Goal: Task Accomplishment & Management: Manage account settings

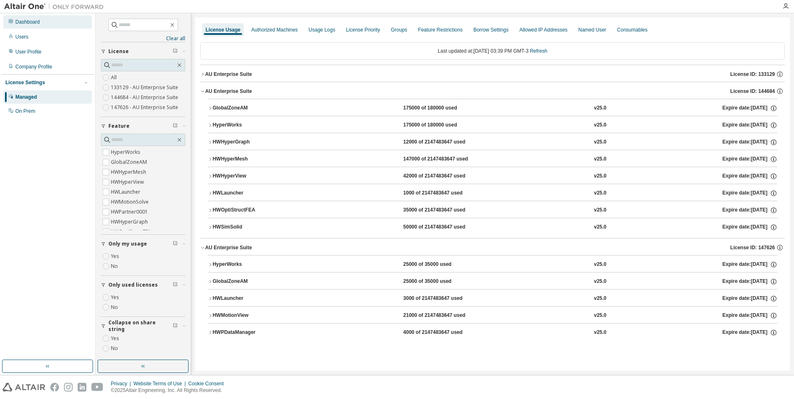
click at [48, 27] on div "Dashboard" at bounding box center [47, 21] width 88 height 13
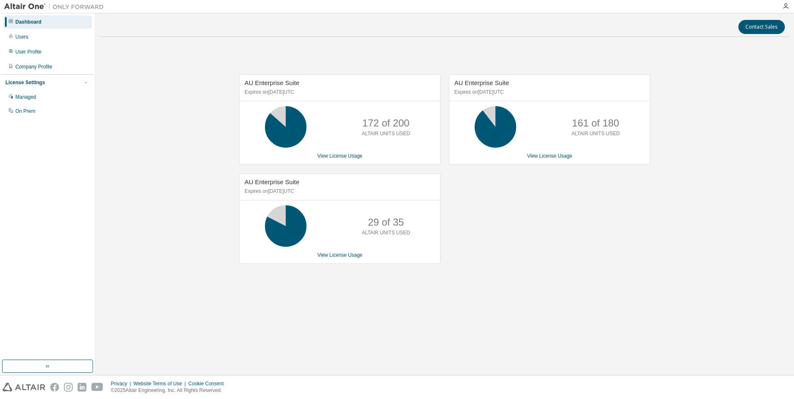
click at [642, 240] on div "AU Enterprise Suite Expires on [DATE] UTC 161 of 180 ALTAIR UNITS USED View Lic…" at bounding box center [546, 173] width 210 height 198
click at [540, 157] on link "View License Usage" at bounding box center [549, 156] width 45 height 6
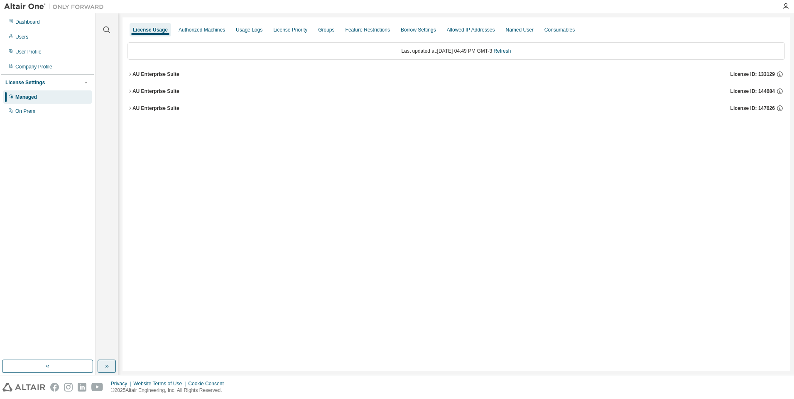
click at [107, 368] on icon "button" at bounding box center [106, 366] width 7 height 7
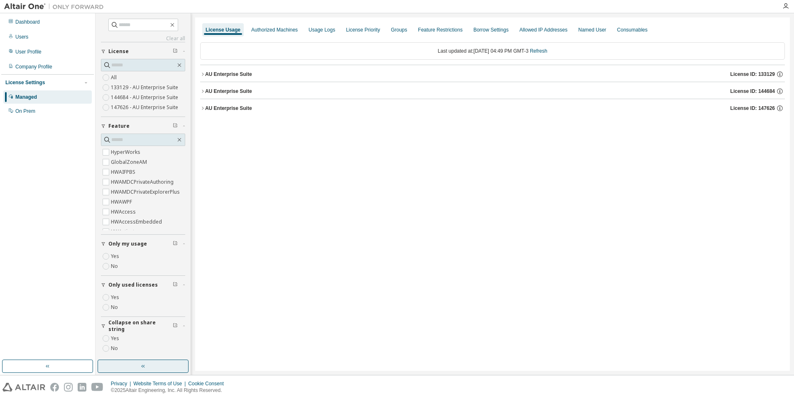
click at [115, 296] on label "Yes" at bounding box center [116, 298] width 10 height 10
click at [223, 75] on div "AU Enterprise Suite" at bounding box center [228, 74] width 47 height 7
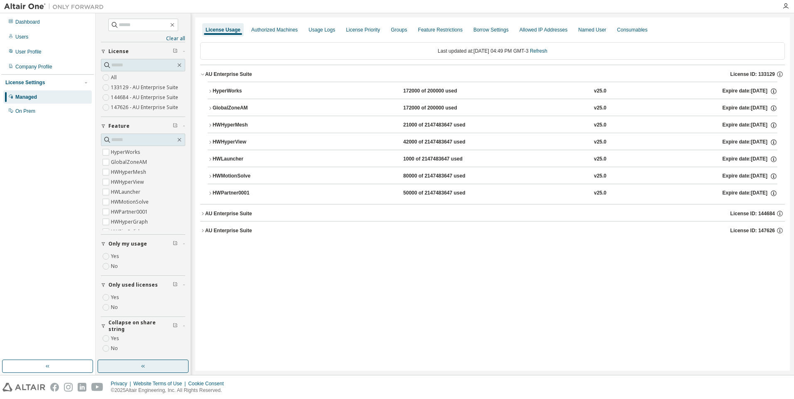
click at [234, 211] on div "AU Enterprise Suite" at bounding box center [228, 214] width 47 height 7
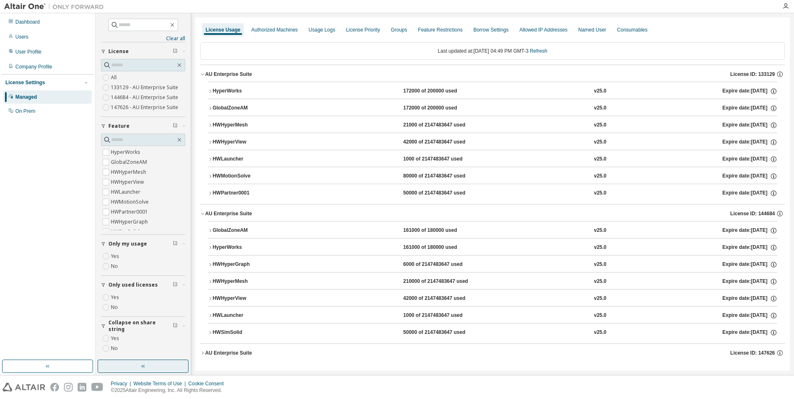
click at [228, 334] on div "HWSimSolid" at bounding box center [250, 332] width 75 height 7
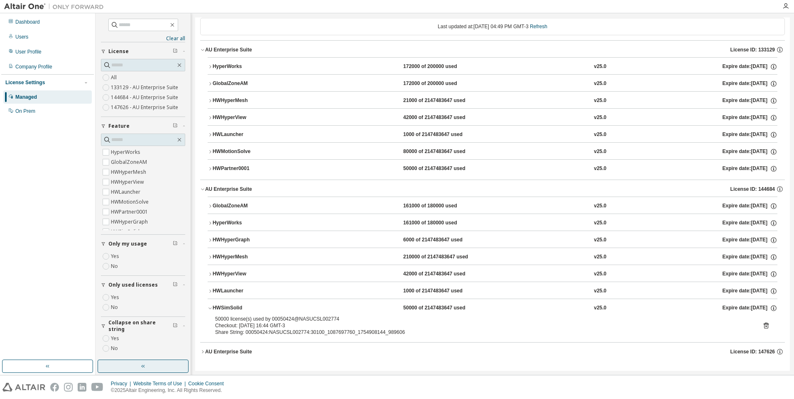
click at [763, 328] on icon at bounding box center [765, 325] width 7 height 7
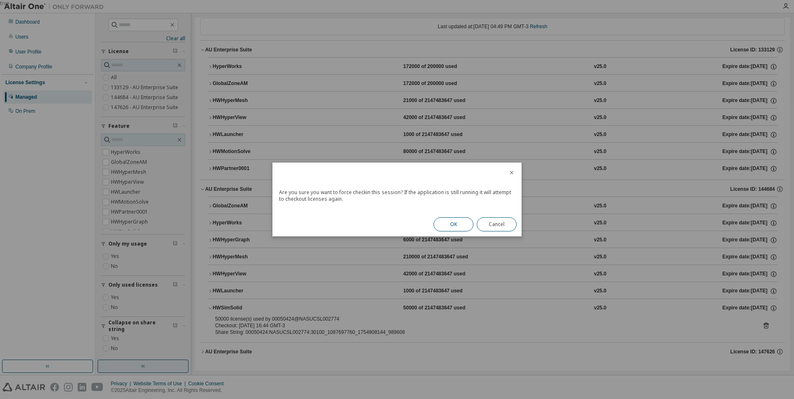
click at [451, 225] on button "OK" at bounding box center [454, 225] width 40 height 14
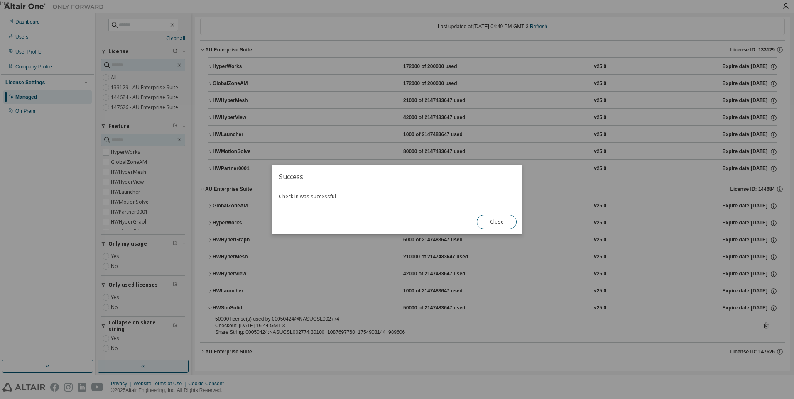
click at [494, 221] on button "Close" at bounding box center [497, 222] width 40 height 14
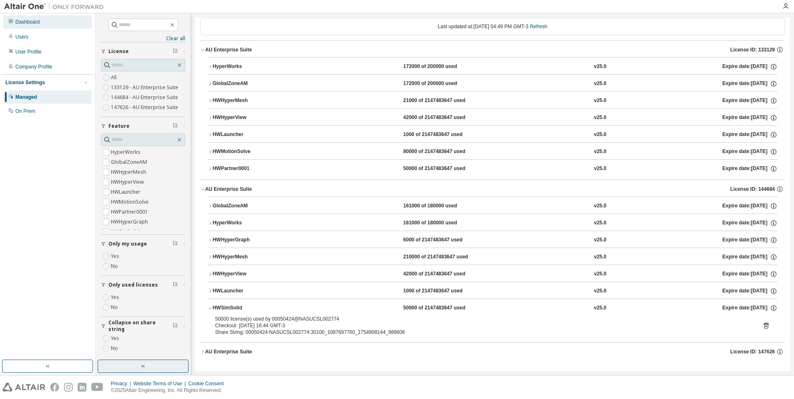
click at [31, 21] on div "Dashboard" at bounding box center [27, 22] width 24 height 7
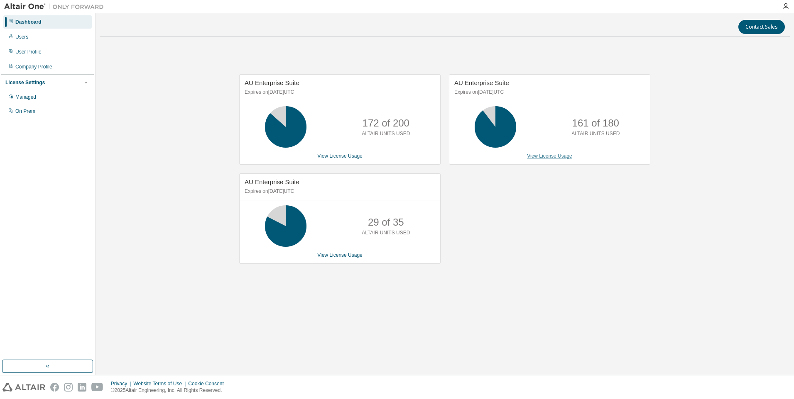
click at [556, 155] on link "View License Usage" at bounding box center [549, 156] width 45 height 6
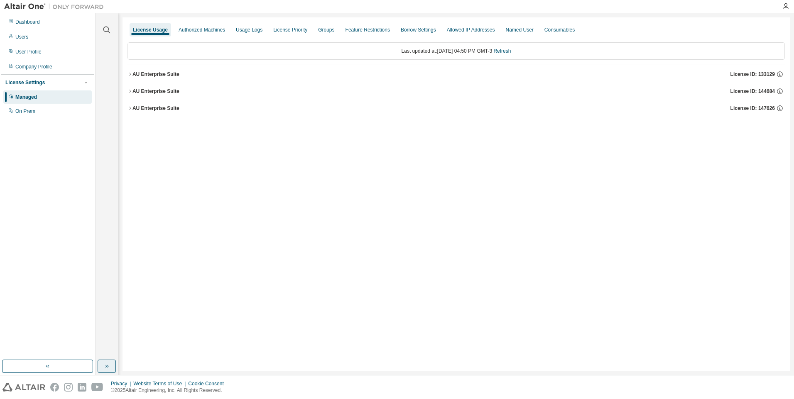
click at [108, 372] on button "button" at bounding box center [107, 366] width 18 height 13
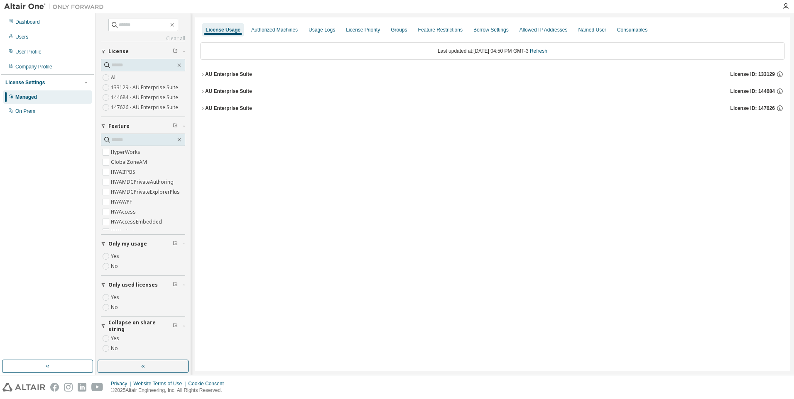
click at [115, 293] on label "Yes" at bounding box center [116, 298] width 10 height 10
click at [221, 88] on div "AU Enterprise Suite License ID: 144684" at bounding box center [495, 91] width 580 height 7
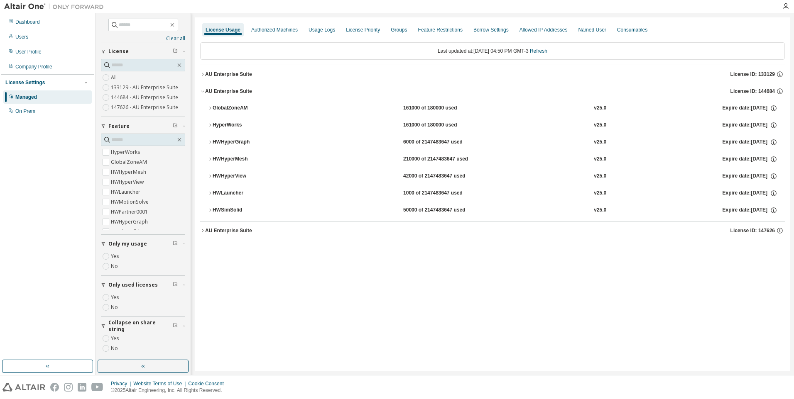
click at [231, 206] on button "HWSimSolid 50000 of 2147483647 used v25.0 Expire date: [DATE]" at bounding box center [493, 210] width 570 height 18
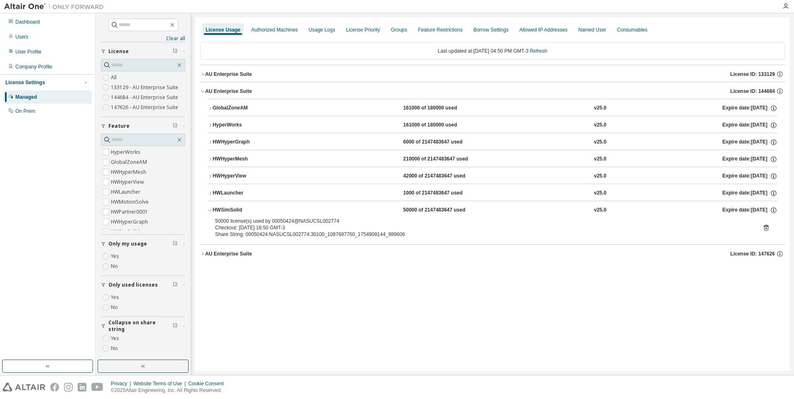
click at [767, 228] on icon at bounding box center [766, 229] width 2 height 2
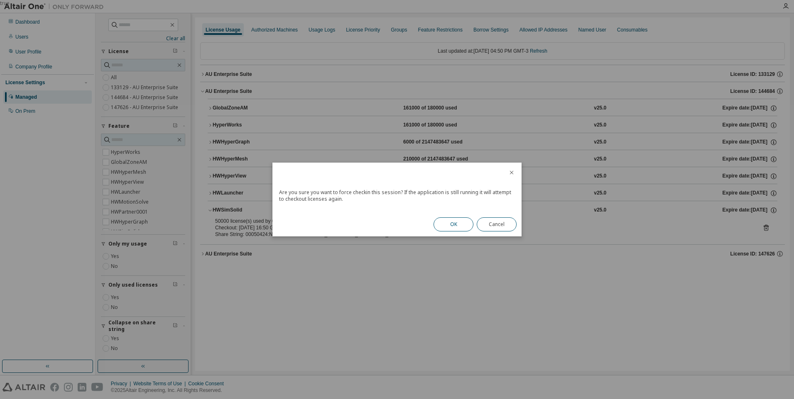
click at [445, 228] on button "OK" at bounding box center [454, 225] width 40 height 14
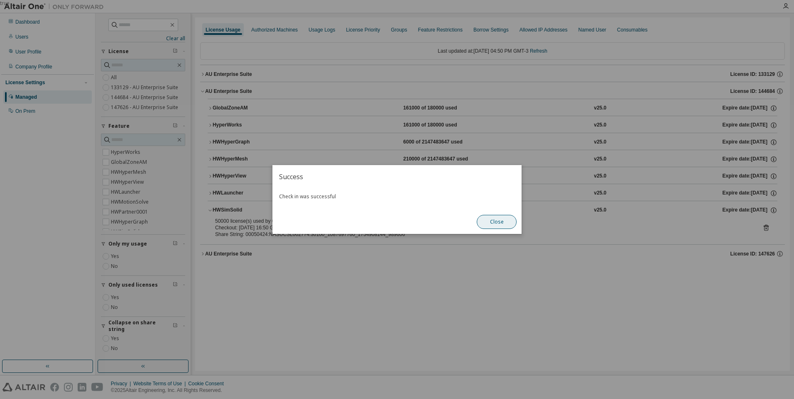
click at [495, 218] on button "Close" at bounding box center [497, 222] width 40 height 14
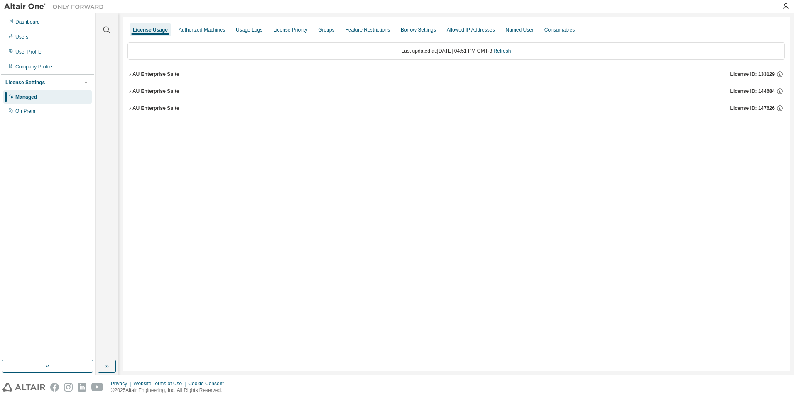
click at [157, 88] on div "AU Enterprise Suite" at bounding box center [155, 91] width 47 height 7
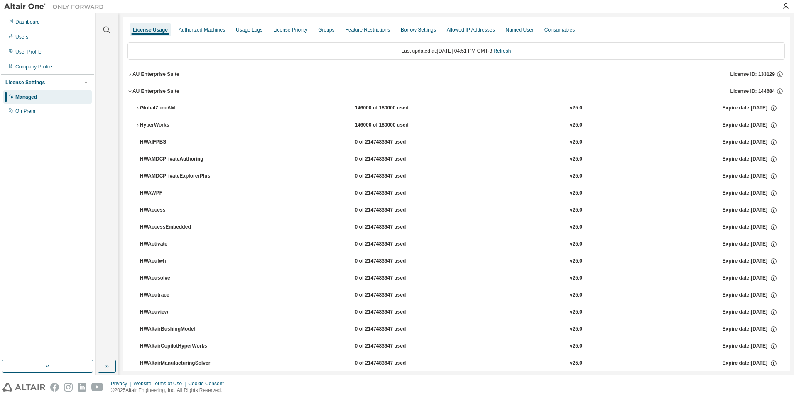
click at [161, 95] on button "AU Enterprise Suite License ID: 144684" at bounding box center [455, 91] width 657 height 18
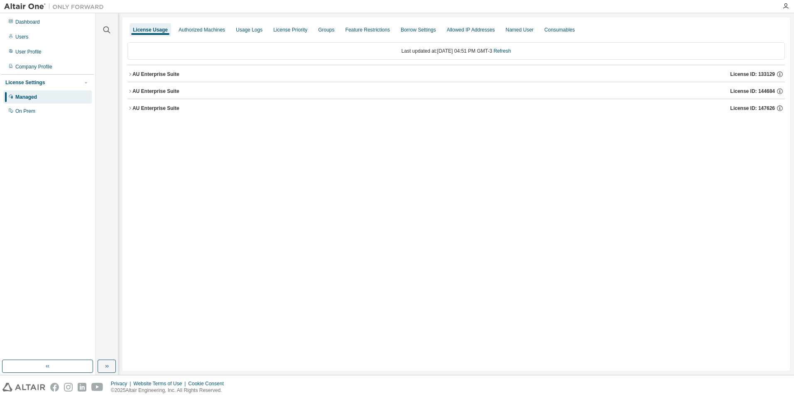
click at [159, 105] on div "AU Enterprise Suite License ID: 147626" at bounding box center [458, 108] width 652 height 7
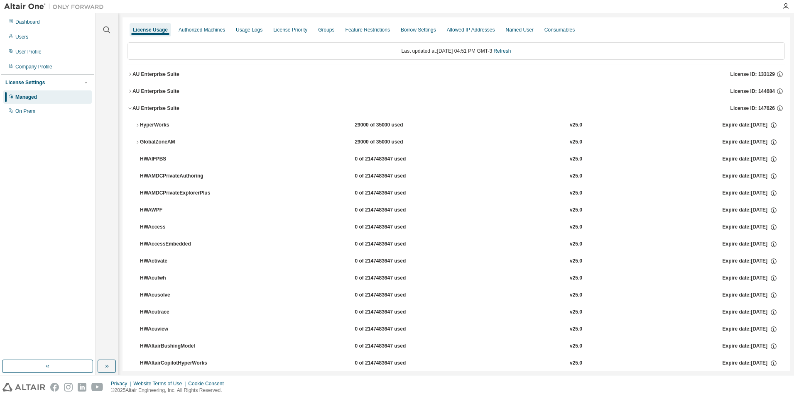
click at [149, 106] on div "AU Enterprise Suite" at bounding box center [155, 108] width 47 height 7
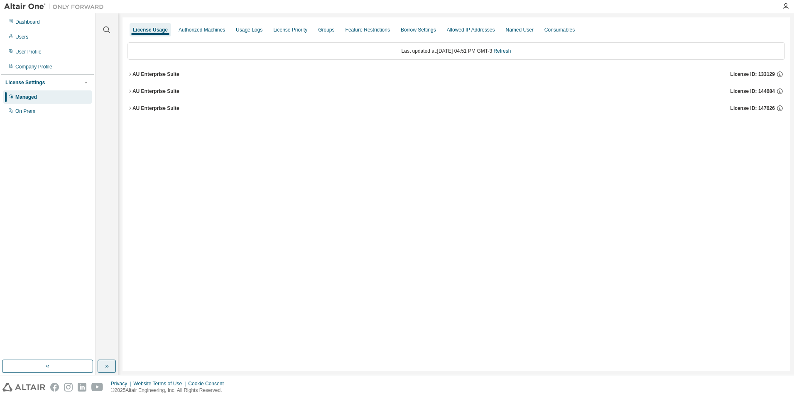
click at [103, 363] on button "button" at bounding box center [107, 366] width 18 height 13
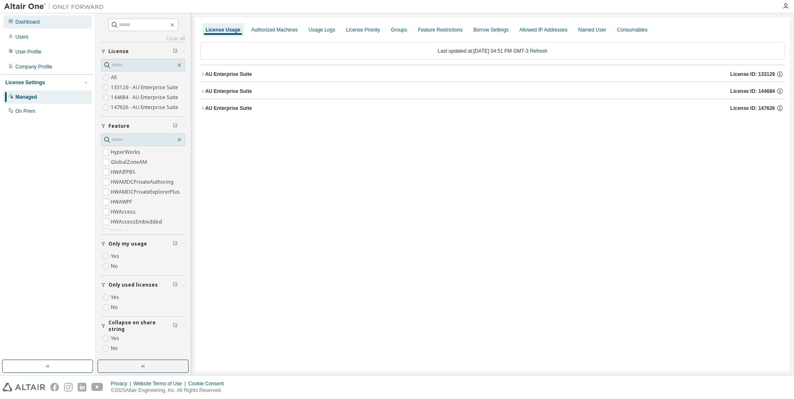
click at [20, 22] on div "Dashboard" at bounding box center [27, 22] width 24 height 7
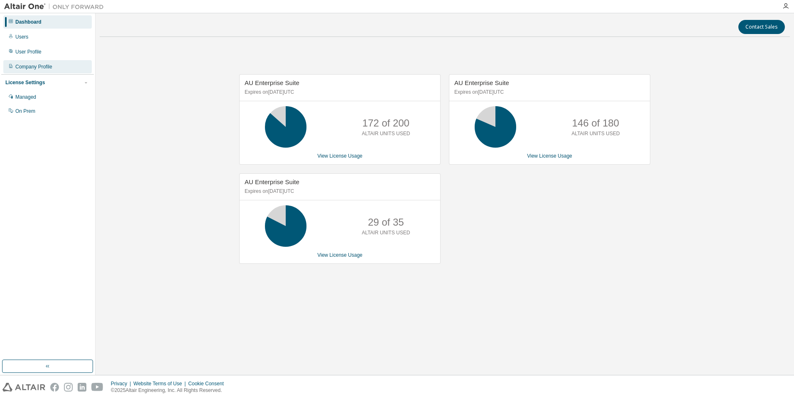
click at [35, 66] on div "Company Profile" at bounding box center [33, 67] width 37 height 7
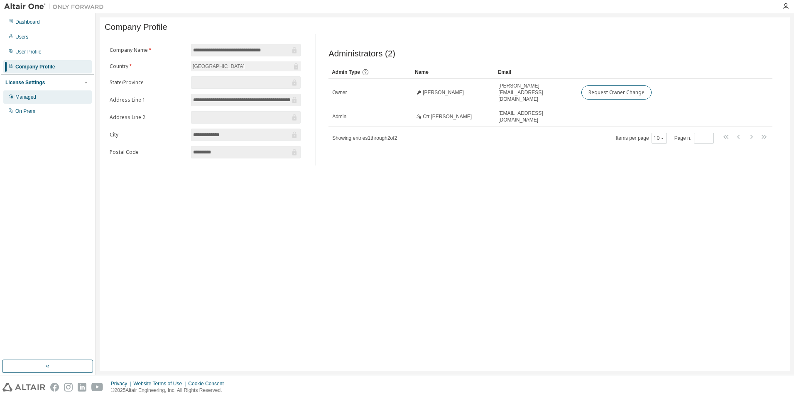
click at [33, 96] on div "Managed" at bounding box center [25, 97] width 21 height 7
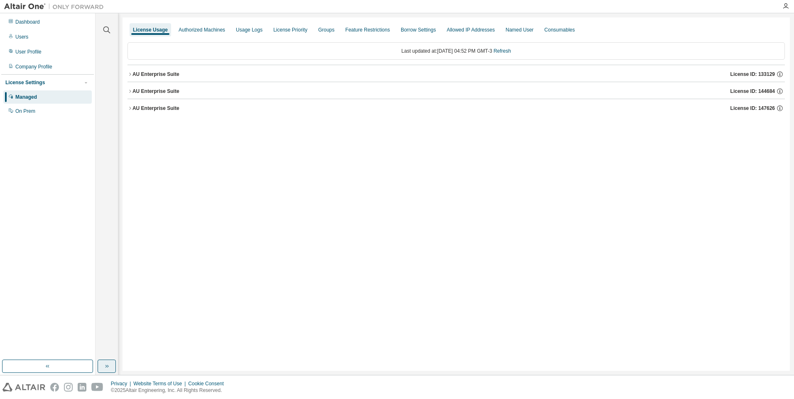
click at [107, 367] on icon "button" at bounding box center [106, 366] width 7 height 7
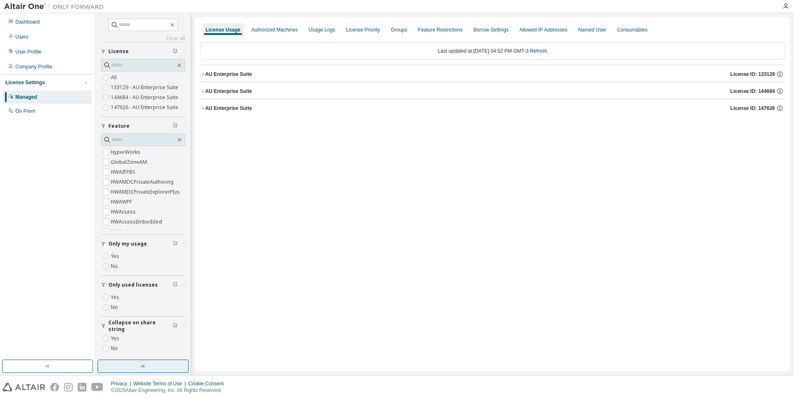
click at [115, 297] on label "Yes" at bounding box center [116, 298] width 10 height 10
click at [231, 76] on div "AU Enterprise Suite" at bounding box center [228, 74] width 47 height 7
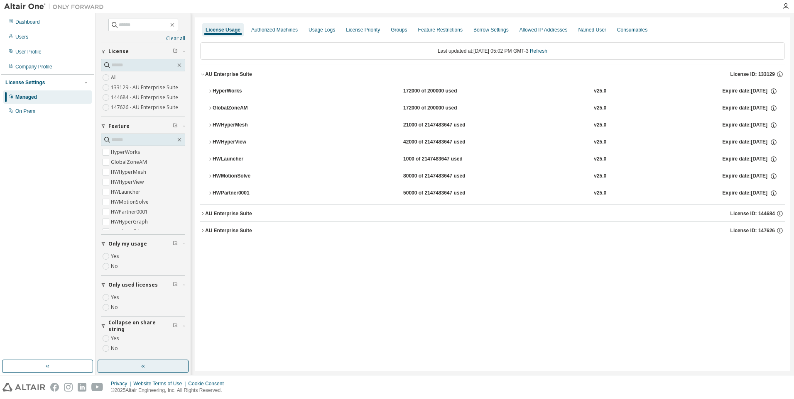
click at [232, 212] on div "AU Enterprise Suite" at bounding box center [228, 214] width 47 height 7
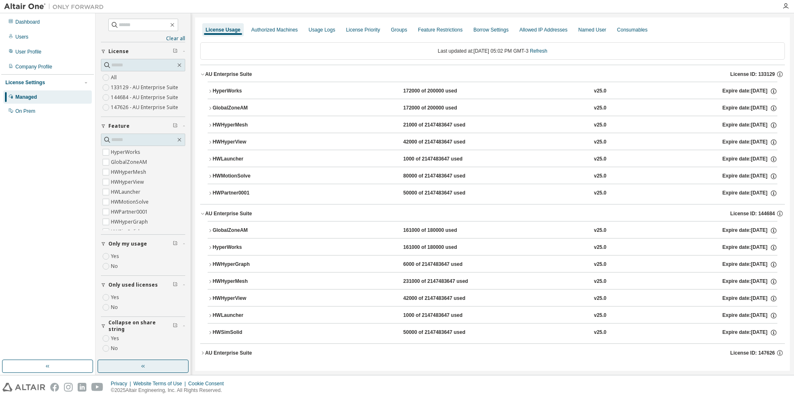
scroll to position [1, 0]
click at [235, 333] on div "HWSimSolid" at bounding box center [250, 331] width 75 height 7
click at [764, 349] on icon at bounding box center [765, 348] width 7 height 7
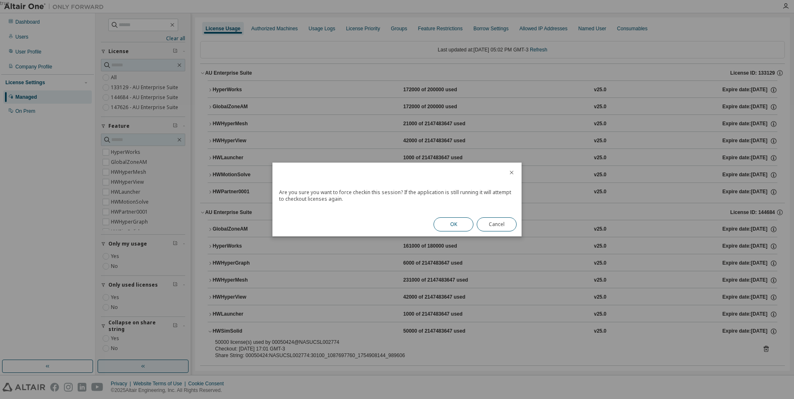
click at [453, 225] on button "OK" at bounding box center [454, 225] width 40 height 14
